Goal: Answer question/provide support

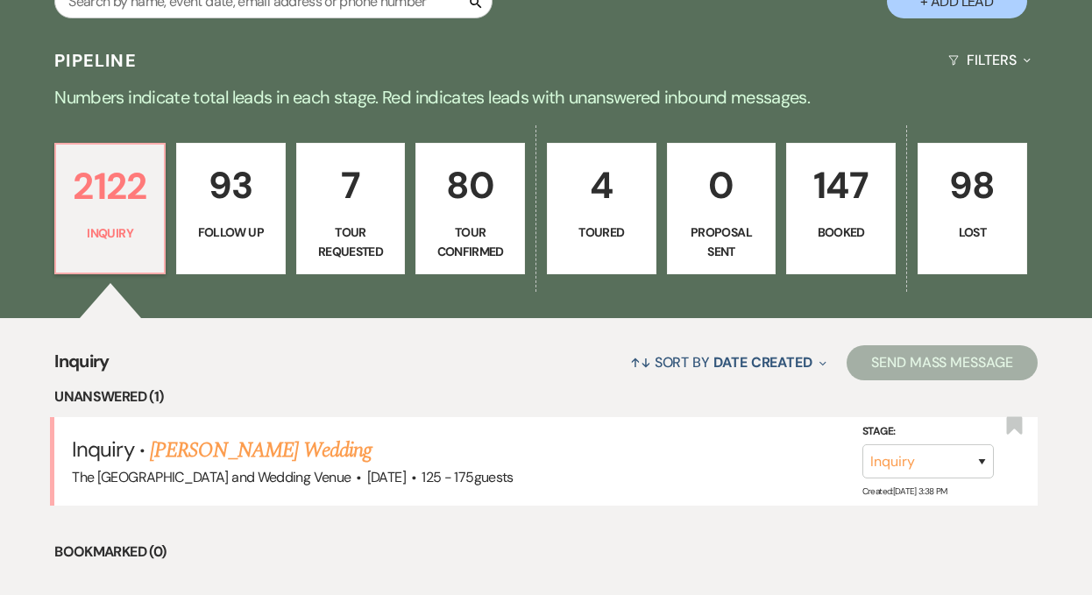
scroll to position [412, 0]
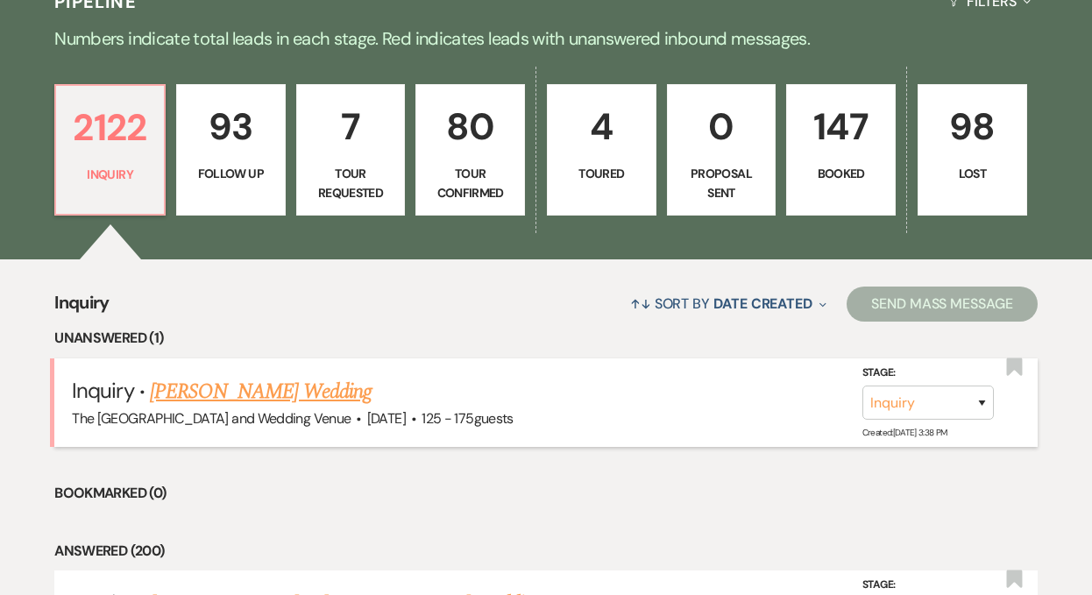
click at [258, 390] on link "[PERSON_NAME] Wedding" at bounding box center [261, 392] width 222 height 32
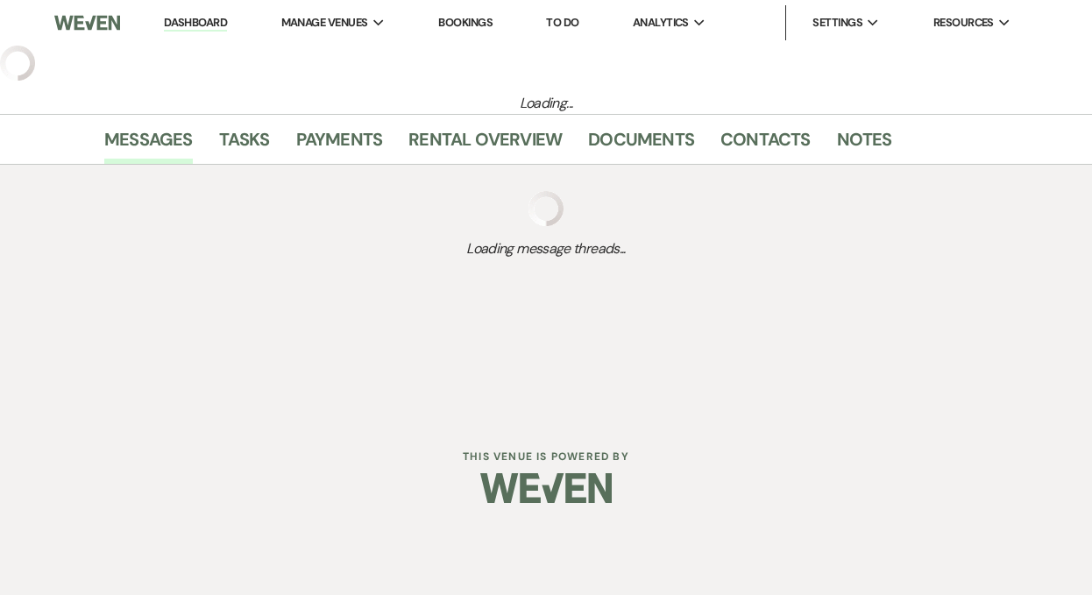
select select "3"
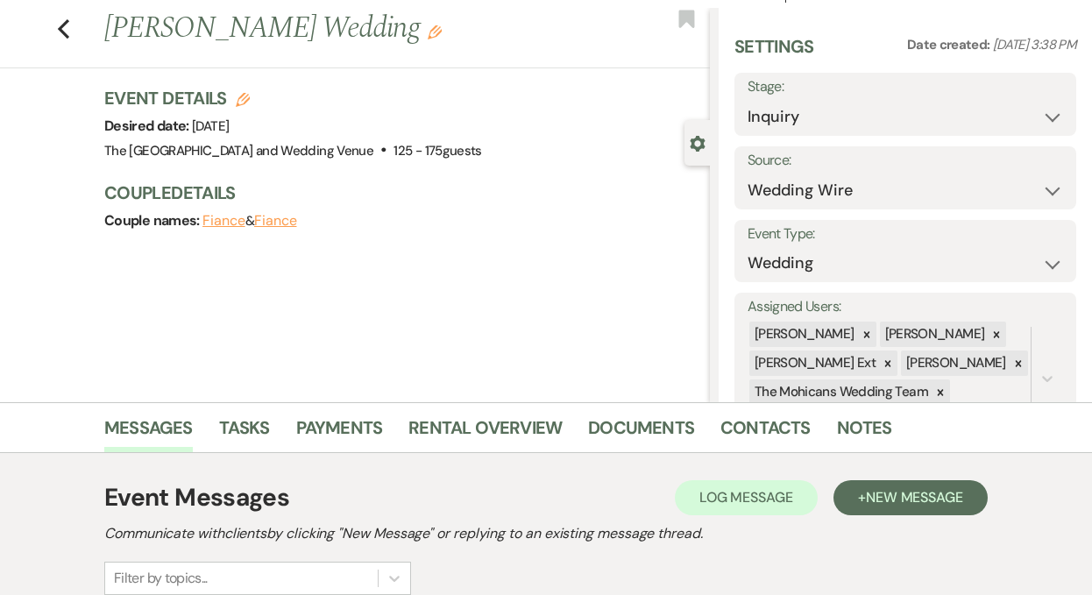
scroll to position [193, 0]
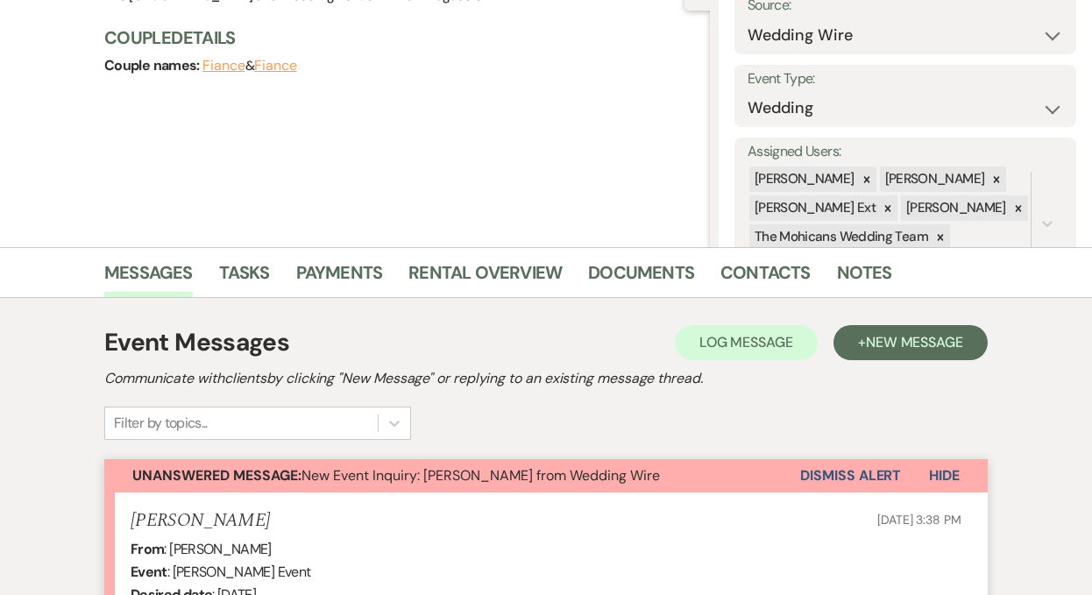
click at [828, 485] on button "Dismiss Alert" at bounding box center [850, 475] width 101 height 33
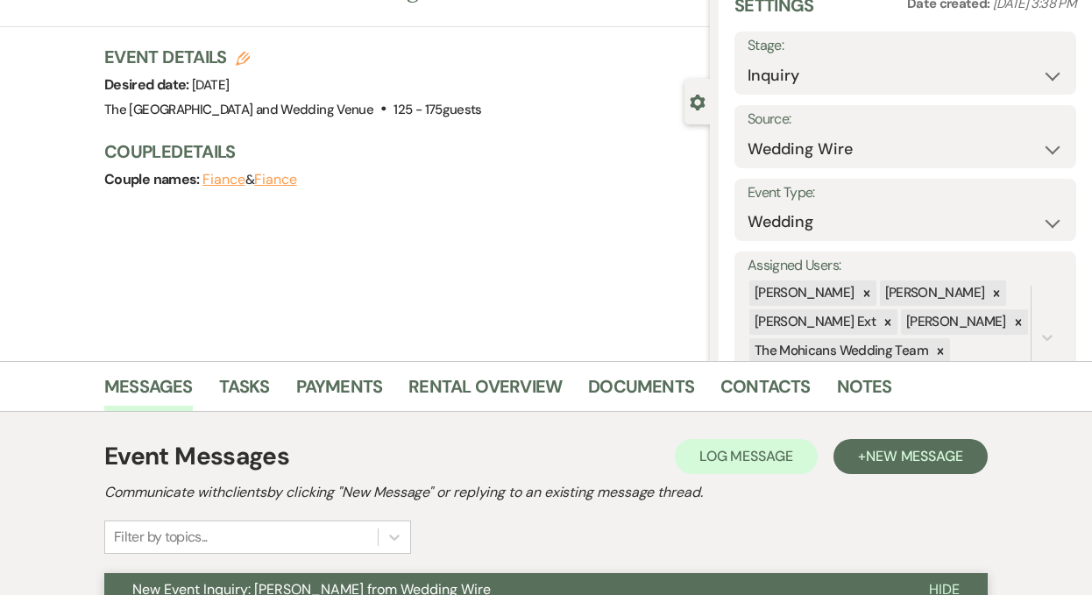
scroll to position [0, 0]
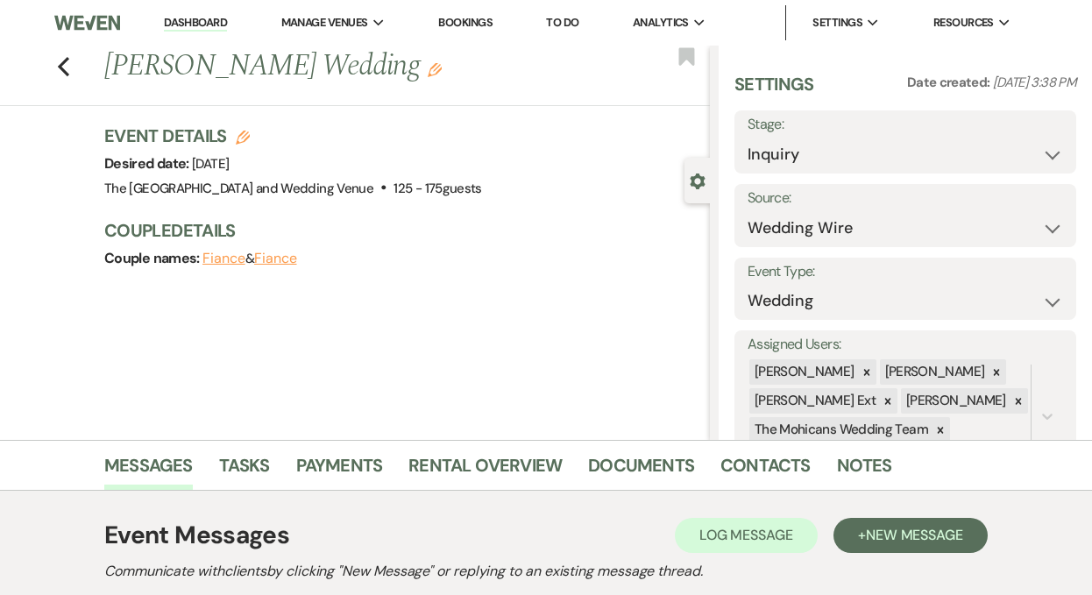
click at [198, 23] on link "Dashboard" at bounding box center [195, 23] width 63 height 17
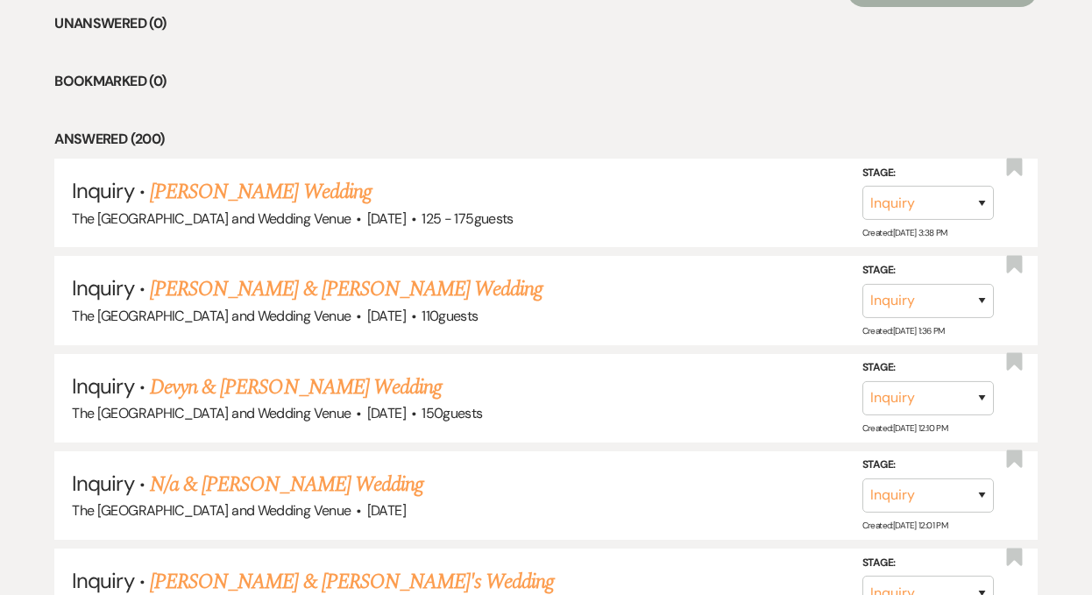
scroll to position [729, 0]
